Goal: Information Seeking & Learning: Learn about a topic

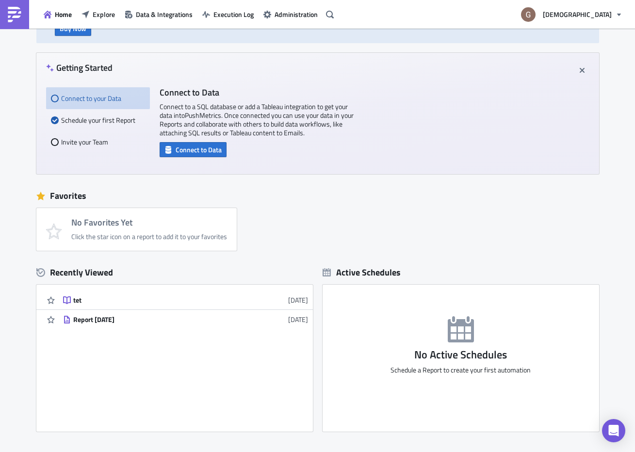
scroll to position [71, 0]
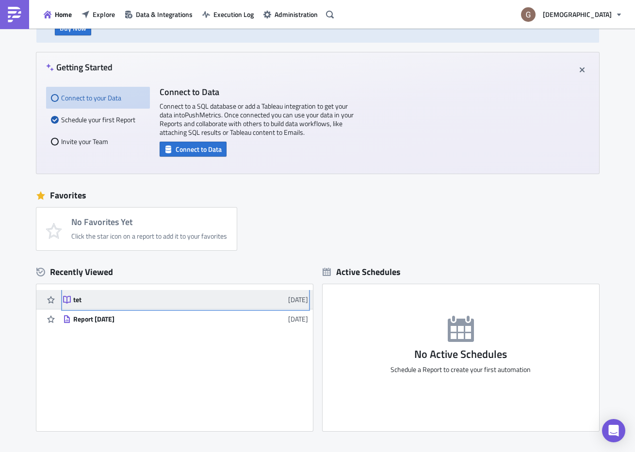
click at [103, 300] on div "tet" at bounding box center [158, 299] width 170 height 9
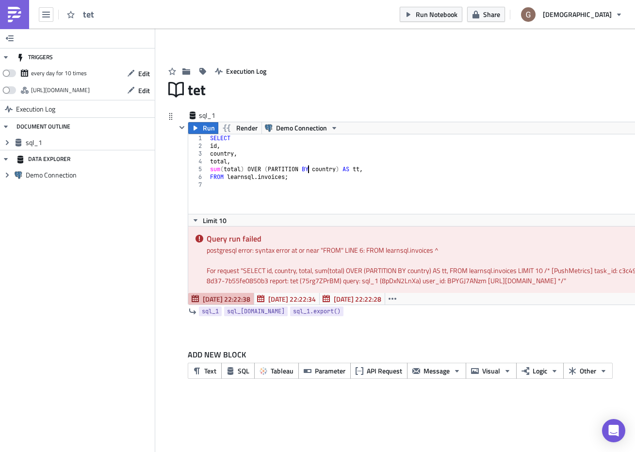
click at [307, 172] on div "SELECT id , country , total , sum ( total ) OVER ( PARTITION BY country ) AS tt…" at bounding box center [451, 181] width 487 height 95
type textarea "FROM learnsql.invoices;"
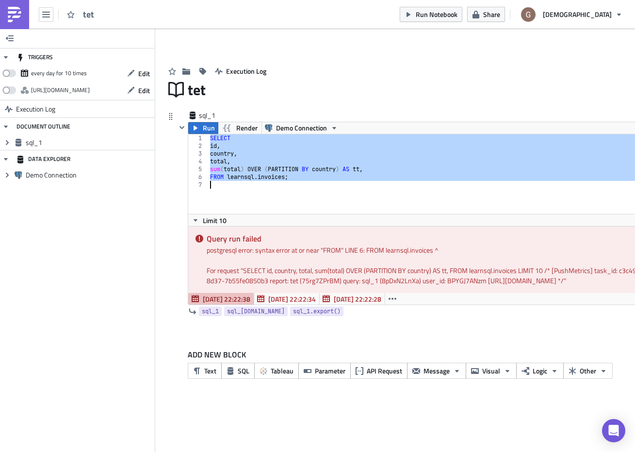
paste textarea
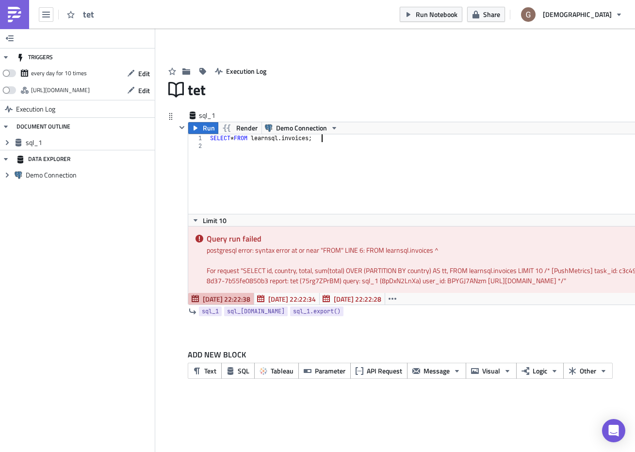
click at [340, 136] on div "SELECT * FROM learnsql . invoices ;" at bounding box center [451, 181] width 487 height 95
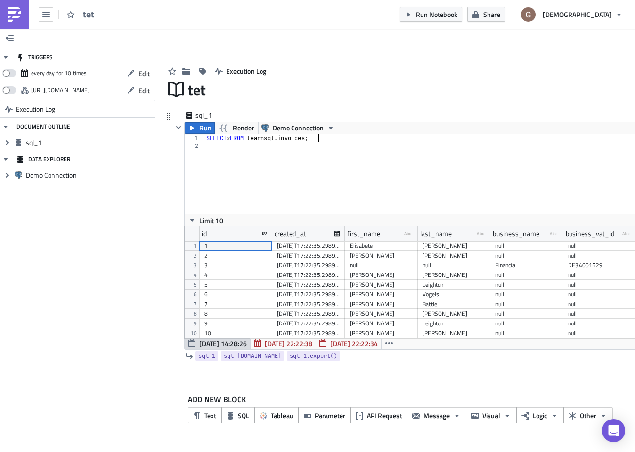
scroll to position [112, 521]
click at [295, 139] on div "SELECT * FROM learnsql . invoices ;" at bounding box center [455, 181] width 502 height 95
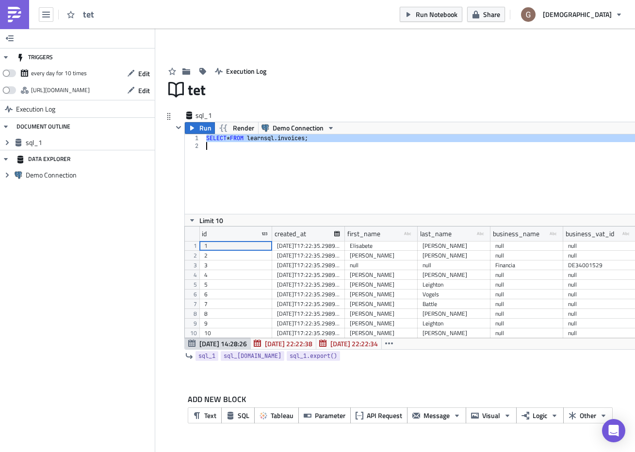
click at [295, 139] on div "SELECT * FROM learnsql . invoices ;" at bounding box center [455, 181] width 502 height 95
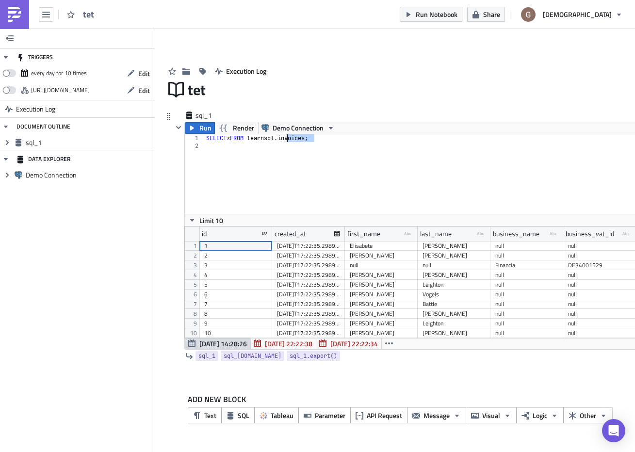
click at [295, 139] on div "SELECT * FROM learnsql . invoices ;" at bounding box center [455, 181] width 502 height 95
type textarea "SELECT * FROM learnsql.invoices;"
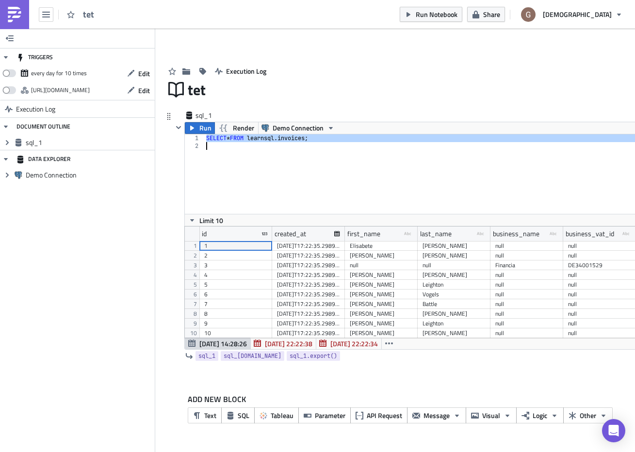
paste textarea
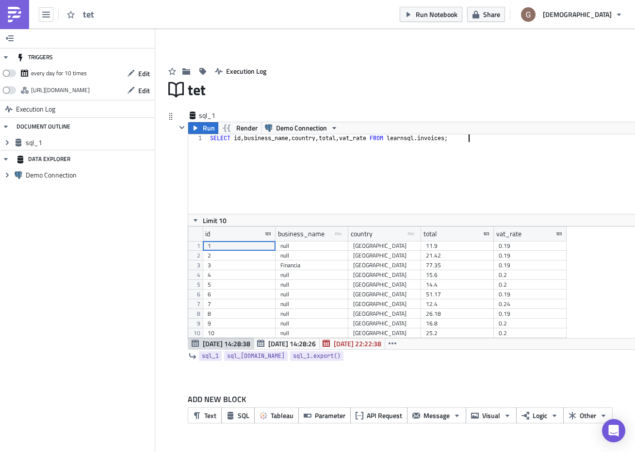
scroll to position [112, 505]
click at [311, 136] on div "SELECT id , business_name , country , total , vat_rate FROM learnsql . invoices…" at bounding box center [451, 181] width 487 height 95
click at [312, 140] on div "SELECT id , business_name , country , total , vat_rate FROM learnsql . invoices…" at bounding box center [451, 174] width 486 height 80
paste textarea "ORDER BY business_name ASC, total DESC"
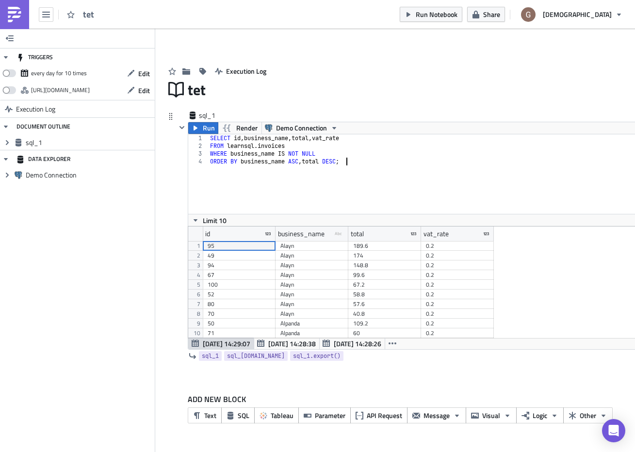
click at [277, 141] on div "SELECT id , business_name , total , vat_rate FROM learnsql . invoices WHERE bus…" at bounding box center [451, 181] width 487 height 95
click at [296, 147] on div "SELECT id , business_name , total , vat_rate FROM learnsql . invoices WHERE bus…" at bounding box center [451, 181] width 487 height 95
click at [267, 147] on div "SELECT id , business_name , total , vat_rate FROM learnsql . invoices WHERE bus…" at bounding box center [451, 181] width 487 height 95
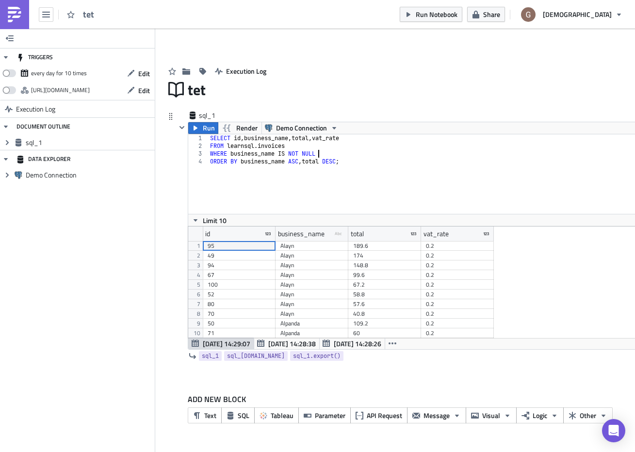
click at [332, 152] on div "SELECT id , business_name , total , vat_rate FROM learnsql . invoices WHERE bus…" at bounding box center [451, 181] width 487 height 95
click at [330, 154] on div "SELECT id , business_name , total , vat_rate FROM learnsql . invoices WHERE bus…" at bounding box center [451, 181] width 487 height 95
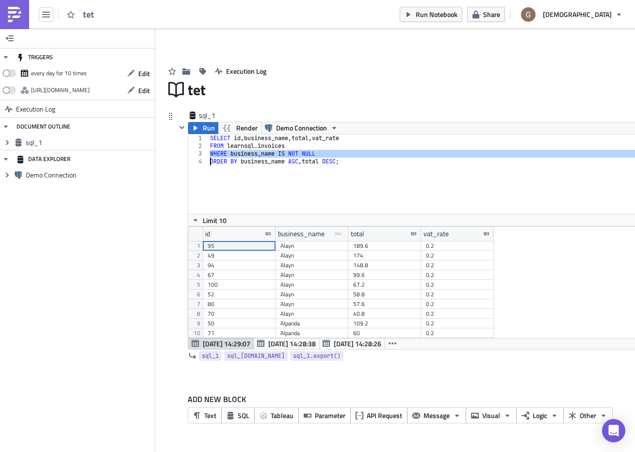
click at [330, 154] on div "SELECT id , business_name , total , vat_rate FROM learnsql . invoices WHERE bus…" at bounding box center [451, 181] width 487 height 95
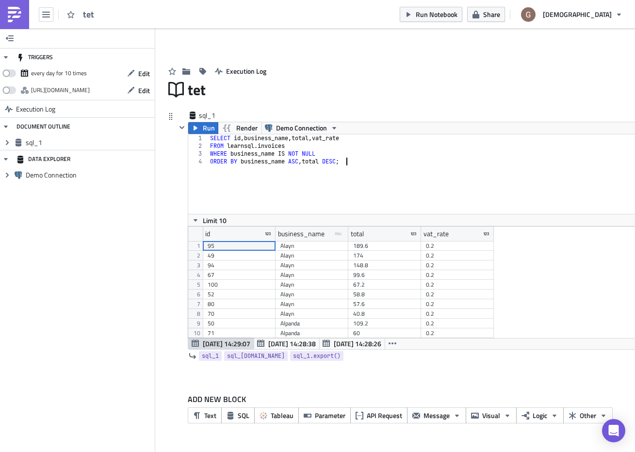
click at [357, 160] on div "SELECT id , business_name , total , vat_rate FROM learnsql . invoices WHERE bus…" at bounding box center [451, 181] width 487 height 95
click at [353, 160] on div "SELECT id , business_name , total , vat_rate FROM learnsql . invoices WHERE bus…" at bounding box center [451, 181] width 487 height 95
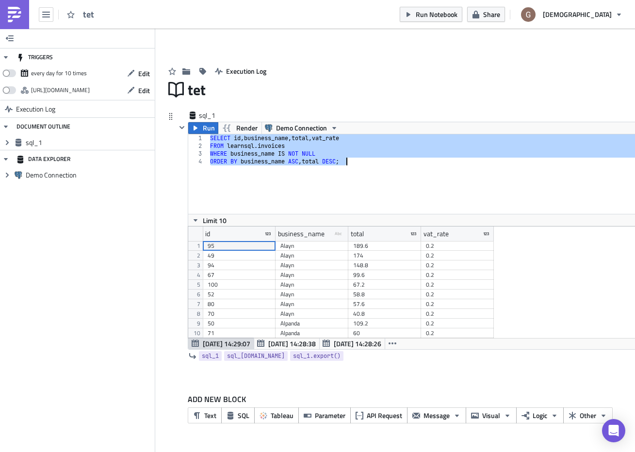
paste textarea "GROUP BY country, paid"
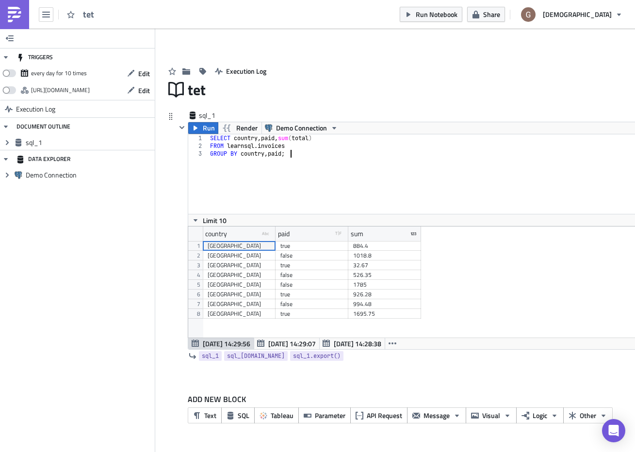
scroll to position [111, 505]
click at [275, 151] on div "SELECT country , paid , sum ( total ) FROM learnsql . invoices GROUP BY country…" at bounding box center [451, 181] width 487 height 95
click at [302, 153] on div "SELECT country , paid , sum ( total ) FROM learnsql . invoices GROUP BY country…" at bounding box center [451, 181] width 487 height 95
click at [293, 153] on div "SELECT country , paid , sum ( total ) FROM learnsql . invoices GROUP BY country…" at bounding box center [451, 181] width 487 height 95
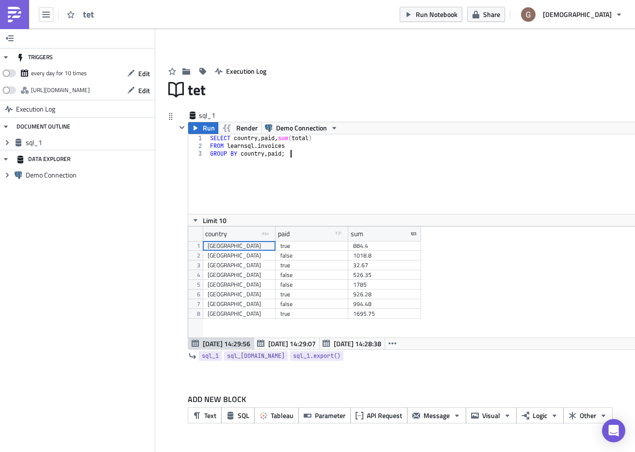
type textarea "FROM learnsql.invoices GROUP BY country, paid;"
paste textarea
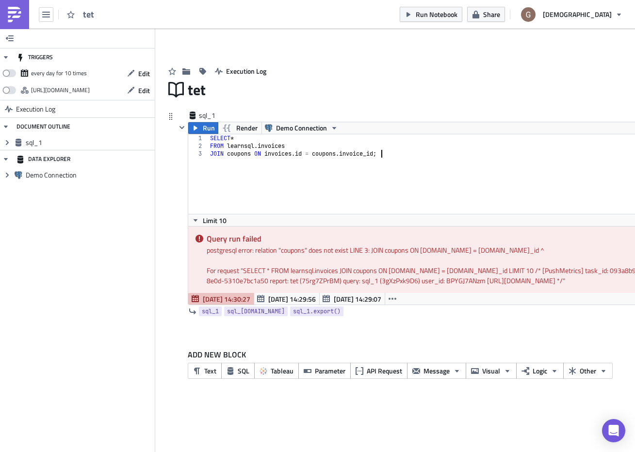
click at [319, 152] on div "SELECT * FROM learnsql . invoices JOIN coupons ON invoices . id = coupons . inv…" at bounding box center [451, 181] width 487 height 95
click at [268, 154] on div "SELECT * FROM learnsql . invoices JOIN coupons ON invoices . id = coupons . inv…" at bounding box center [451, 181] width 487 height 95
click at [235, 153] on div "SELECT * FROM learnsql . invoices JOIN coupons ON invoices . id = coupons . inv…" at bounding box center [451, 181] width 487 height 95
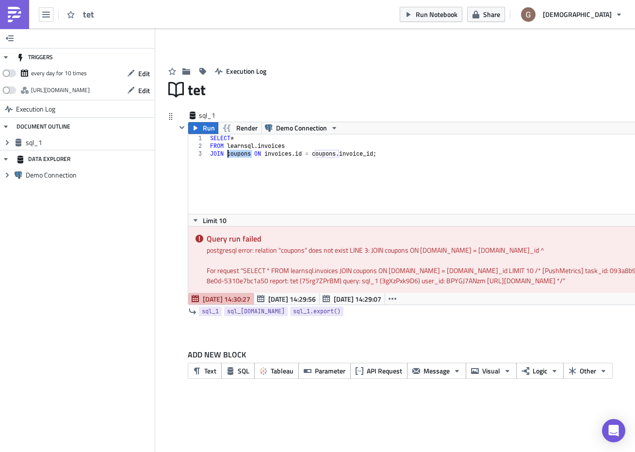
click at [235, 153] on div "SELECT * FROM learnsql . invoices JOIN coupons ON invoices . id = coupons . inv…" at bounding box center [451, 181] width 487 height 95
drag, startPoint x: 293, startPoint y: 153, endPoint x: 255, endPoint y: 147, distance: 38.2
click at [255, 147] on div "SELECT * FROM learnsql . invoices JOIN coupons ON invoices . id = coupons . inv…" at bounding box center [451, 181] width 487 height 95
click at [6, 174] on icon "Expand group" at bounding box center [7, 175] width 8 height 8
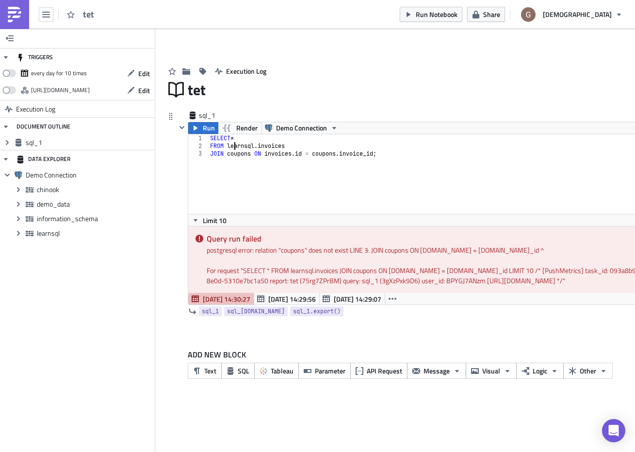
drag, startPoint x: 255, startPoint y: 147, endPoint x: 236, endPoint y: 144, distance: 19.7
click at [236, 144] on div "SELECT * FROM learnsql . invoices JOIN coupons ON invoices . id = coupons . inv…" at bounding box center [451, 181] width 487 height 95
click at [229, 155] on div "SELECT * FROM learnsql . invoices JOIN coupons ON invoices . id = coupons . inv…" at bounding box center [451, 181] width 487 height 95
paste textarea "learnsql"
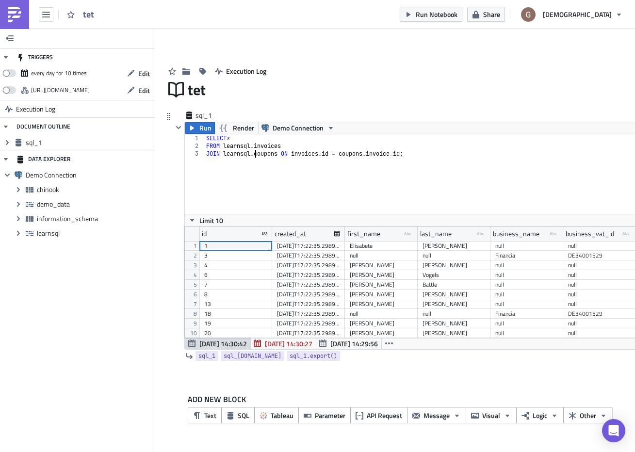
scroll to position [112, 521]
click at [335, 155] on div "SELECT * FROM learnsql . invoices JOIN learnsql . coupons ON invoices . id = co…" at bounding box center [455, 181] width 502 height 95
drag, startPoint x: 236, startPoint y: 144, endPoint x: 342, endPoint y: 155, distance: 106.3
click at [342, 155] on div "SELECT * FROM learnsql . invoices JOIN learnsql . coupons ON invoices . id = co…" at bounding box center [455, 181] width 502 height 95
click at [428, 156] on div "SELECT * FROM learnsql . invoices JOIN learnsql . coupons ON invoices . id = co…" at bounding box center [455, 181] width 502 height 95
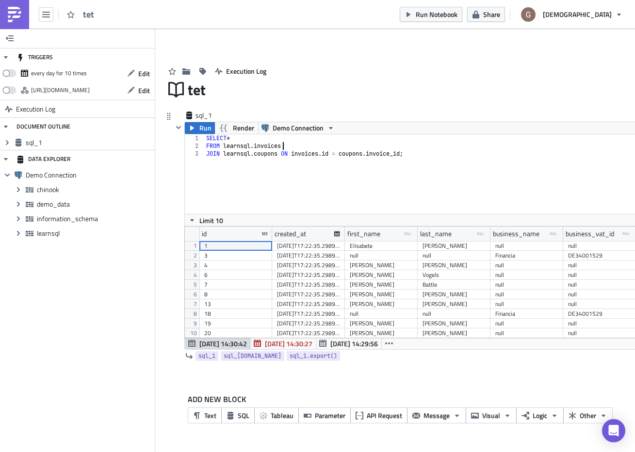
click at [433, 149] on div "SELECT * FROM learnsql . invoices JOIN learnsql . coupons ON invoices . id = co…" at bounding box center [455, 181] width 502 height 95
drag, startPoint x: 428, startPoint y: 156, endPoint x: 432, endPoint y: 149, distance: 8.0
click at [432, 149] on div "SELECT * FROM learnsql . invoices JOIN learnsql . coupons ON invoices . id = co…" at bounding box center [455, 181] width 502 height 95
click at [416, 164] on div "SELECT * FROM learnsql . invoices JOIN learnsql . coupons ON invoices . id = co…" at bounding box center [455, 181] width 502 height 95
type textarea "JOIN [DOMAIN_NAME] ON [DOMAIN_NAME] = [DOMAIN_NAME]_id;"
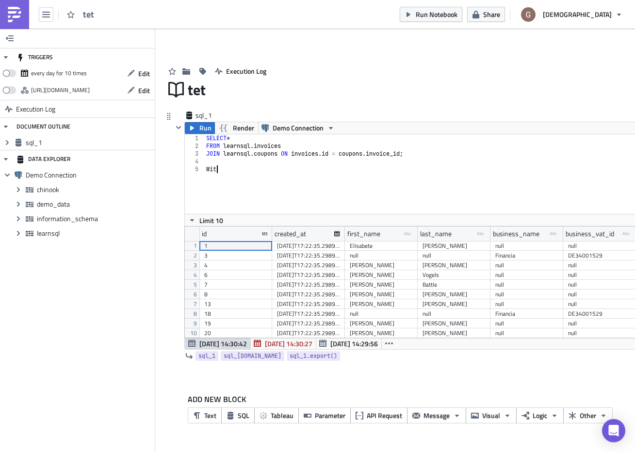
scroll to position [0, 0]
type textarea "W"
click at [237, 170] on div "SELECT * FROM learnsql . invoices JOIN learnsql . coupons ON invoices . id = co…" at bounding box center [455, 181] width 502 height 95
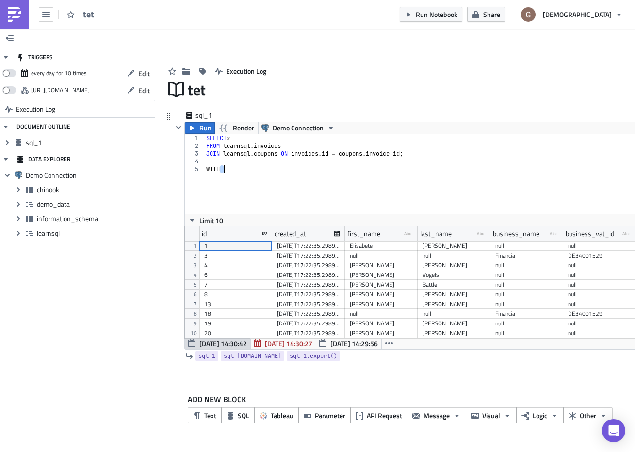
click at [225, 170] on div "SELECT * FROM learnsql . invoices JOIN learnsql . coupons ON invoices . id = co…" at bounding box center [455, 174] width 502 height 80
click at [265, 170] on div "SELECT * FROM learnsql . invoices JOIN learnsql . coupons ON invoices . id = co…" at bounding box center [455, 181] width 502 height 95
type textarea "WITH test AS ("
drag, startPoint x: 265, startPoint y: 170, endPoint x: 259, endPoint y: 168, distance: 6.1
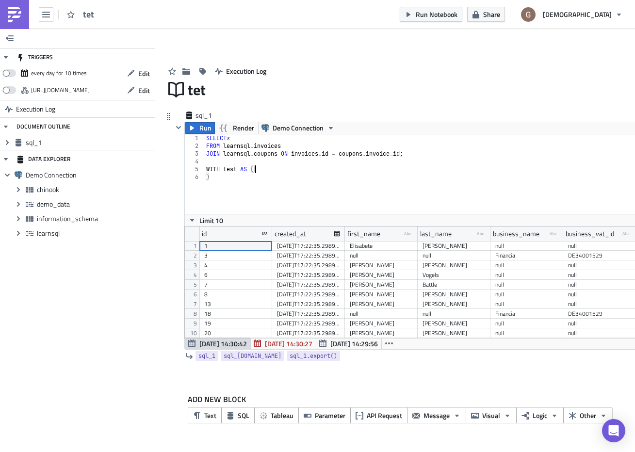
click at [259, 168] on div "SELECT * FROM learnsql . invoices JOIN learnsql . coupons ON invoices . id = co…" at bounding box center [455, 181] width 502 height 95
paste textarea "WHERE name = '[GEOGRAPHIC_DATA]'"
click at [217, 202] on div "SELECT * FROM learnsql . invoices JOIN learnsql . coupons ON invoices . id = co…" at bounding box center [455, 181] width 502 height 95
type textarea ")"
click at [214, 211] on div "SELECT * FROM learnsql . invoices JOIN learnsql . coupons ON invoices . id = co…" at bounding box center [457, 181] width 498 height 95
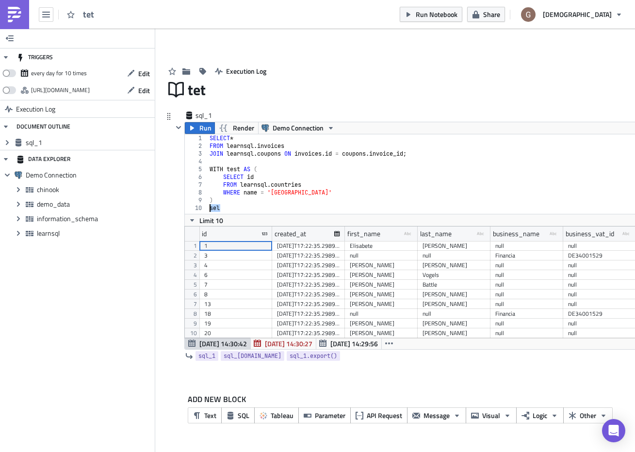
click at [214, 211] on div "SELECT * FROM learnsql . invoices JOIN learnsql . coupons ON invoices . id = co…" at bounding box center [457, 181] width 498 height 95
paste textarea "JOIN my_countries mc ON [DOMAIN_NAME] = [DOMAIN_NAME]_id;"
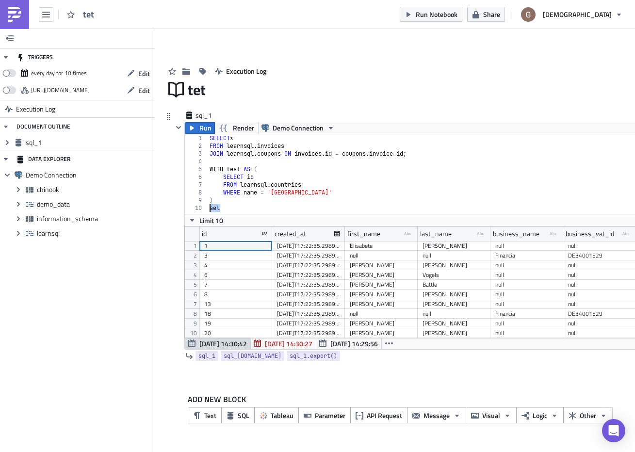
scroll to position [14, 0]
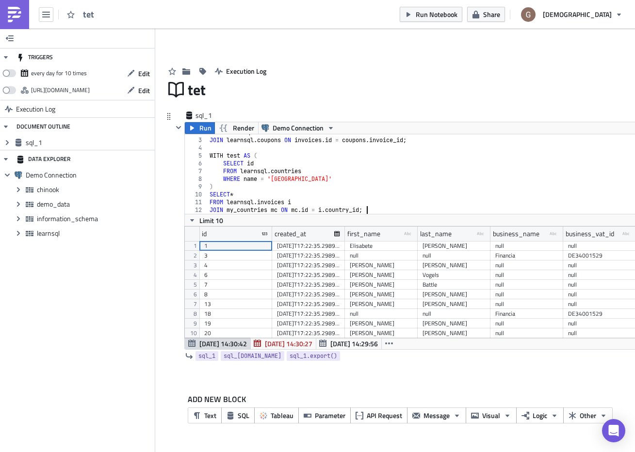
click at [226, 209] on div "FROM learnsql . invoices JOIN learnsql . coupons ON invoices . id = coupons . i…" at bounding box center [457, 176] width 498 height 95
drag, startPoint x: 214, startPoint y: 211, endPoint x: 374, endPoint y: 210, distance: 159.6
click at [374, 210] on div "FROM learnsql . invoices JOIN learnsql . coupons ON invoices . id = coupons . i…" at bounding box center [457, 176] width 498 height 95
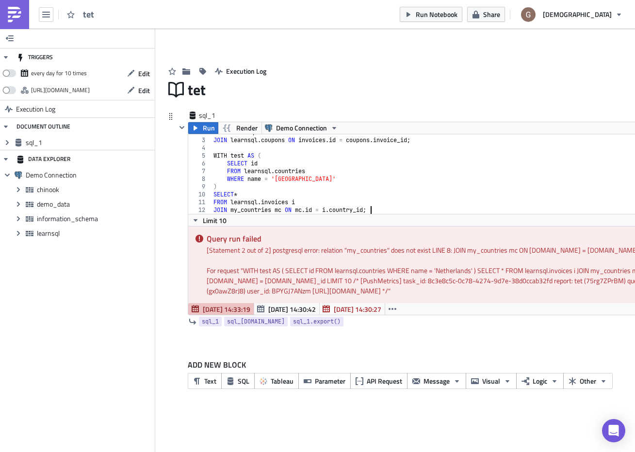
click at [288, 188] on div "FROM learnsql . invoices JOIN learnsql . coupons ON invoices . id = coupons . i…" at bounding box center [452, 176] width 483 height 95
click at [244, 191] on div "FROM learnsql . invoices JOIN learnsql . coupons ON invoices . id = coupons . i…" at bounding box center [452, 176] width 483 height 95
click at [241, 155] on div "FROM learnsql . invoices JOIN learnsql . coupons ON invoices . id = coupons . i…" at bounding box center [452, 176] width 483 height 95
click at [221, 157] on div "FROM learnsql . invoices JOIN learnsql . coupons ON invoices . id = coupons . i…" at bounding box center [452, 176] width 483 height 95
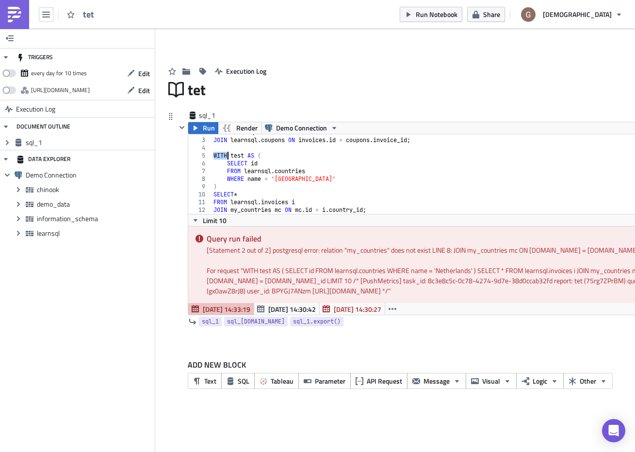
click at [221, 157] on div "FROM learnsql . invoices JOIN learnsql . coupons ON invoices . id = coupons . i…" at bounding box center [452, 176] width 483 height 95
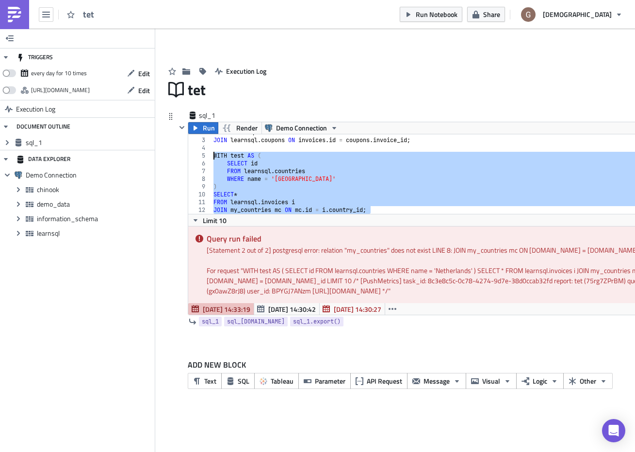
drag, startPoint x: 380, startPoint y: 210, endPoint x: 203, endPoint y: 156, distance: 185.4
click at [203, 156] on div "WITH test AS ( 2 3 4 5 6 7 8 9 10 11 12 FROM learnsql . invoices JOIN learnsql …" at bounding box center [441, 174] width 506 height 80
paste textarea "JOIN my_countries mc ON [DOMAIN_NAME] = [DOMAIN_NAME]_id;"
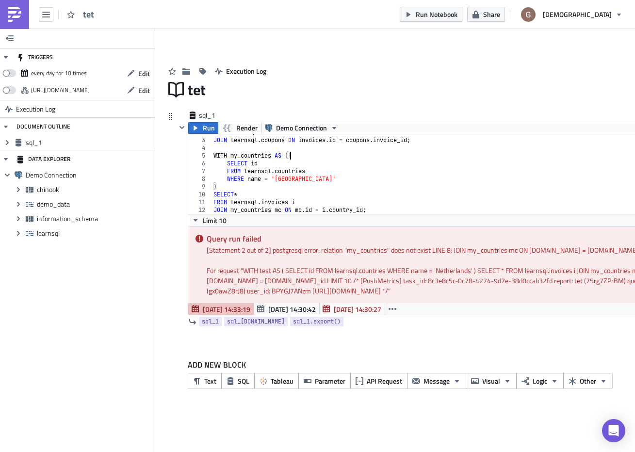
drag, startPoint x: 203, startPoint y: 156, endPoint x: 300, endPoint y: 158, distance: 97.5
click at [300, 158] on div "FROM learnsql . invoices JOIN learnsql . coupons ON invoices . id = coupons . i…" at bounding box center [452, 176] width 483 height 95
click at [380, 209] on div "FROM learnsql . invoices JOIN learnsql . coupons ON invoices . id = coupons . i…" at bounding box center [452, 176] width 483 height 95
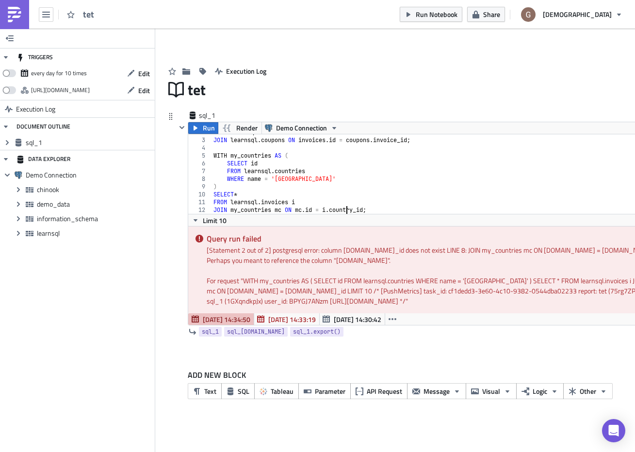
click at [347, 211] on div "FROM learnsql . invoices JOIN learnsql . coupons ON invoices . id = coupons . i…" at bounding box center [452, 176] width 483 height 95
type textarea "FROM learnsql.invoices i JOIN my_countries mc ON [DOMAIN_NAME] = [DOMAIN_NAME]_…"
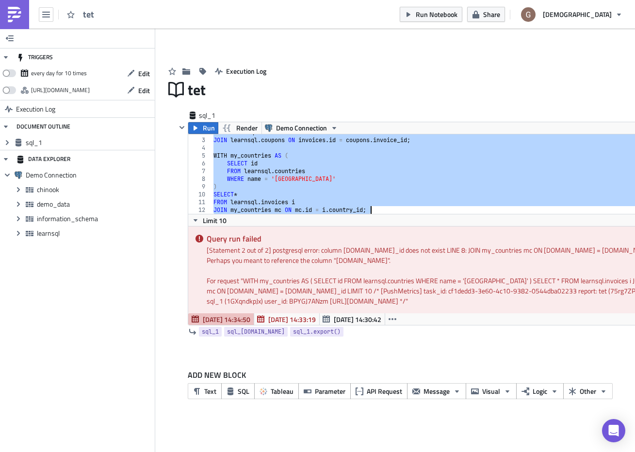
paste textarea
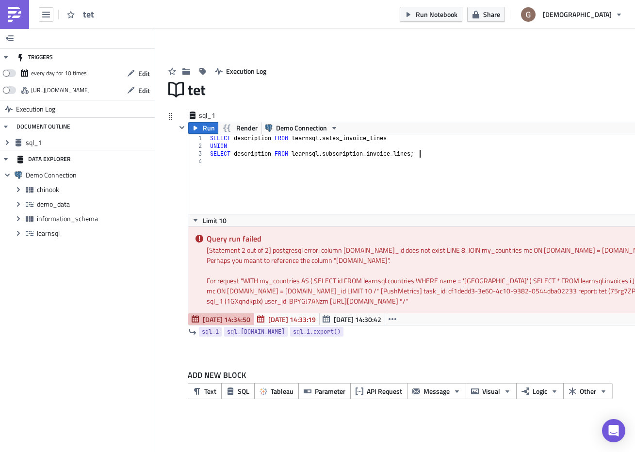
click at [428, 157] on div "SELECT description FROM learnsql . sales_invoice_lines UNION SELECT description…" at bounding box center [451, 181] width 487 height 95
type textarea "SELECT description FROM learnsql.subscription_invoice_lines;"
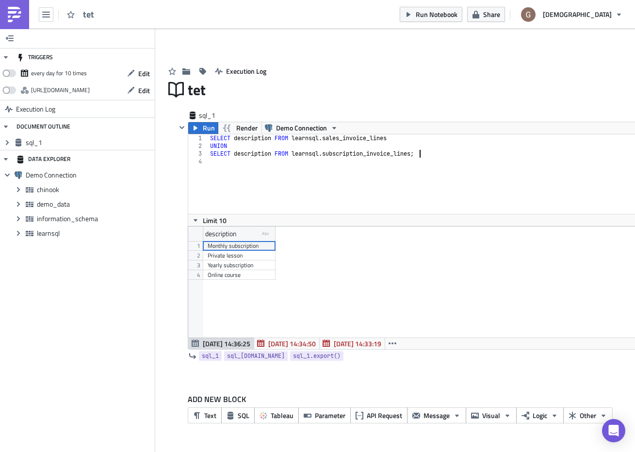
scroll to position [111, 505]
click at [425, 156] on div "SELECT description FROM learnsql . sales_invoice_lines UNION SELECT description…" at bounding box center [451, 181] width 487 height 95
click at [369, 344] on span "[DATE] 14:33:19" at bounding box center [358, 344] width 48 height 10
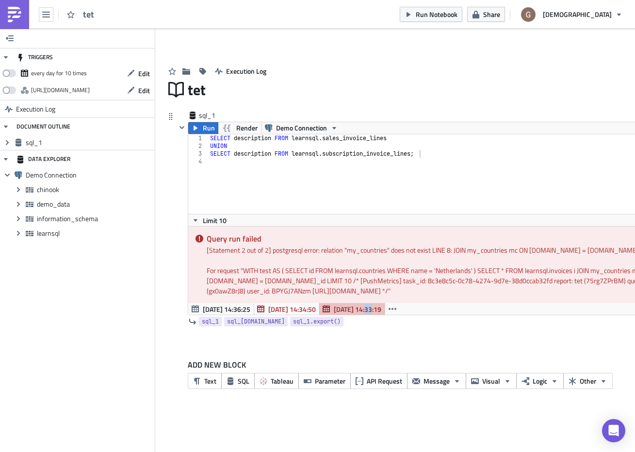
drag, startPoint x: 369, startPoint y: 344, endPoint x: 327, endPoint y: 313, distance: 51.7
click at [327, 313] on button "[DATE] 14:33:19" at bounding box center [352, 309] width 66 height 12
click at [308, 304] on span "[DATE] 14:34:50" at bounding box center [292, 309] width 48 height 10
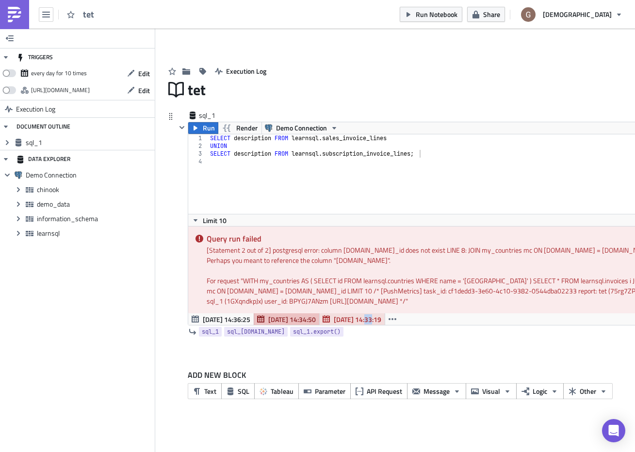
drag, startPoint x: 327, startPoint y: 313, endPoint x: 379, endPoint y: 321, distance: 52.5
click at [379, 321] on span "[DATE] 14:33:19" at bounding box center [358, 319] width 48 height 10
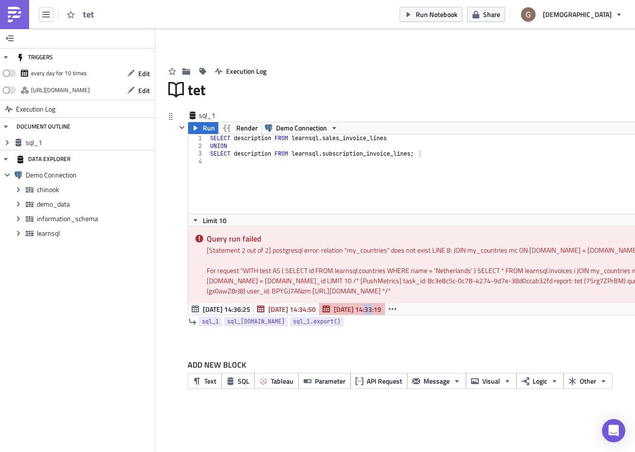
click at [394, 308] on icon "button" at bounding box center [393, 309] width 8 height 2
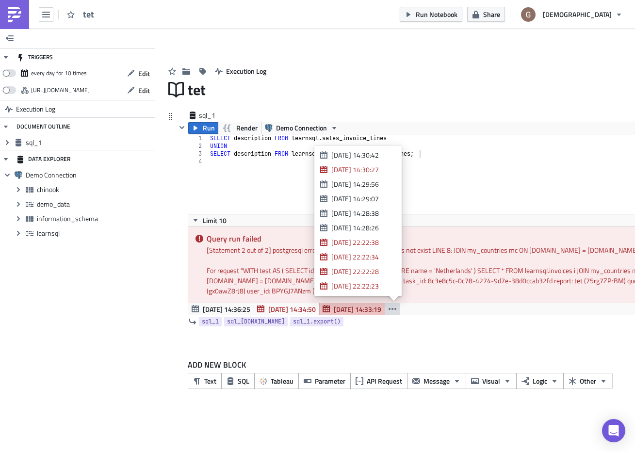
click at [399, 336] on div at bounding box center [311, 336] width 247 height 0
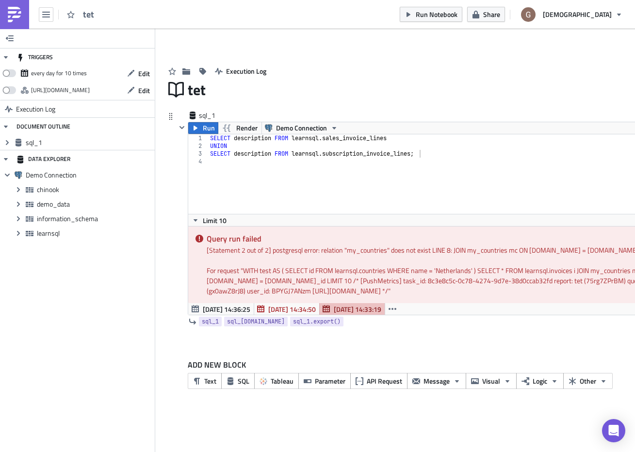
click at [228, 312] on span "[DATE] 14:36:25" at bounding box center [227, 309] width 48 height 10
